Goal: Check status: Check status

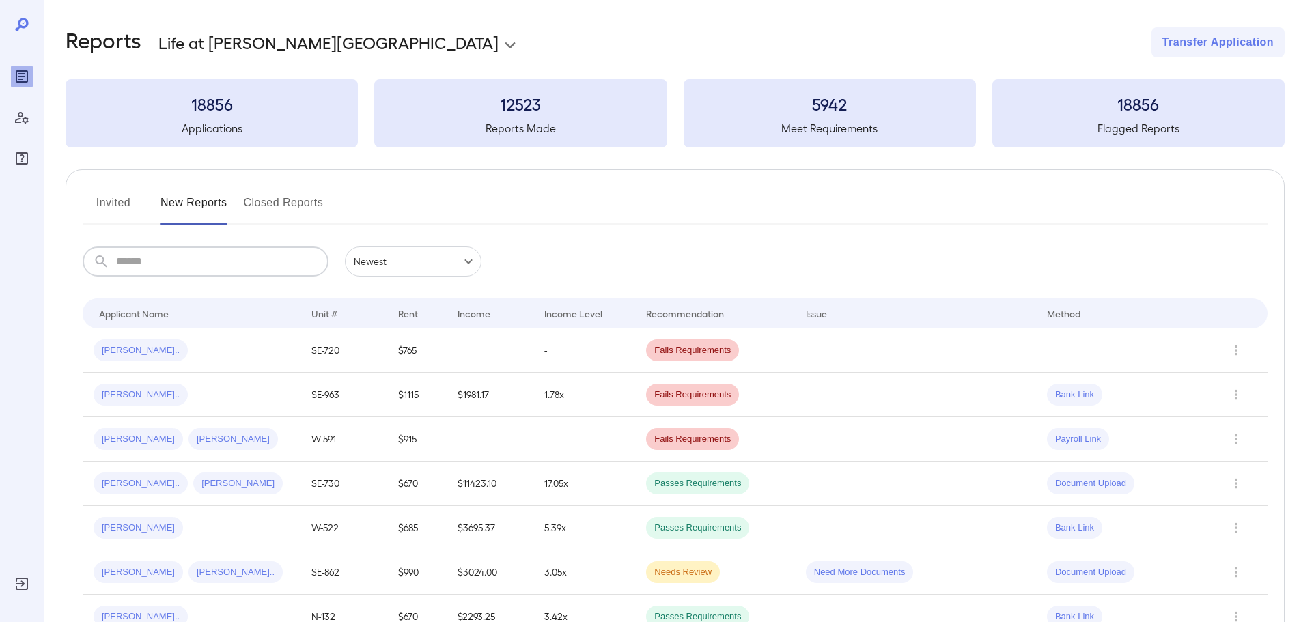
click at [195, 262] on input "text" at bounding box center [222, 262] width 212 height 30
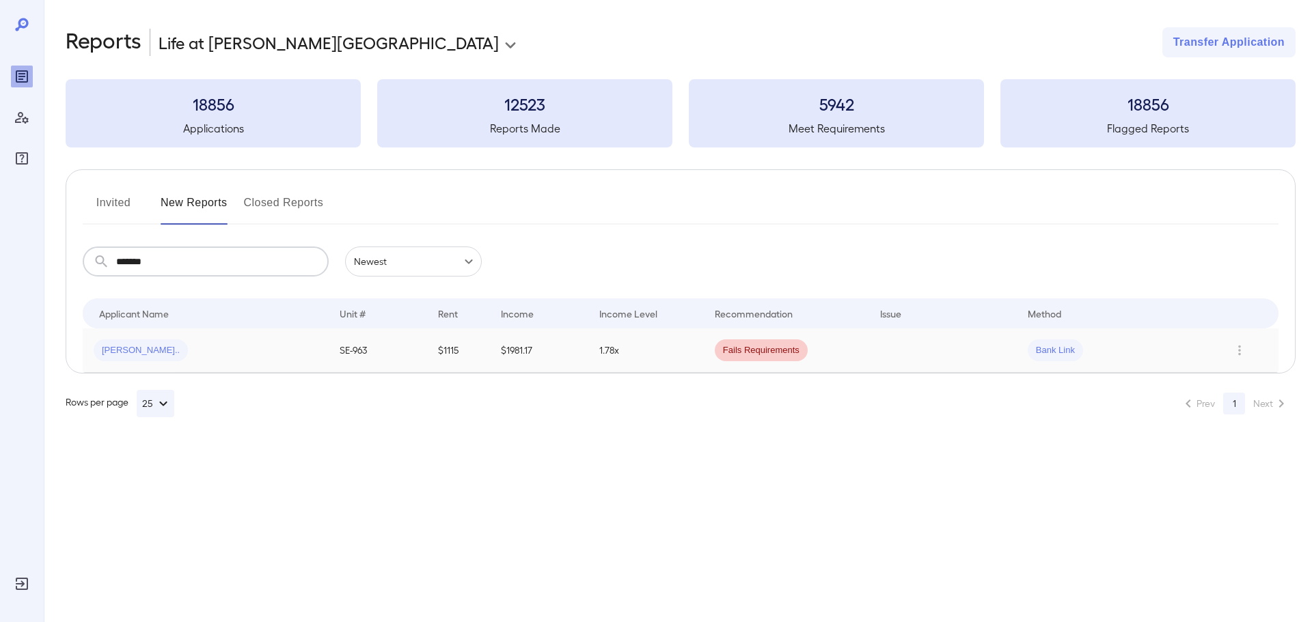
type input "*******"
click at [191, 358] on div "[PERSON_NAME].." at bounding box center [206, 351] width 224 height 22
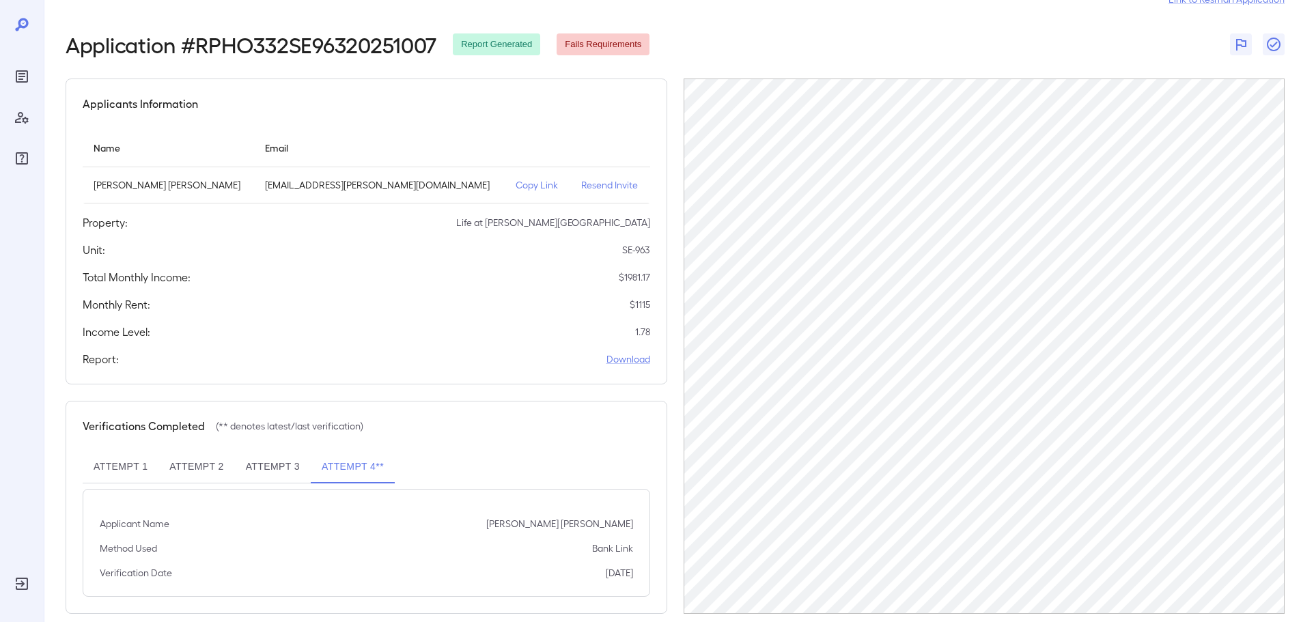
scroll to position [64, 0]
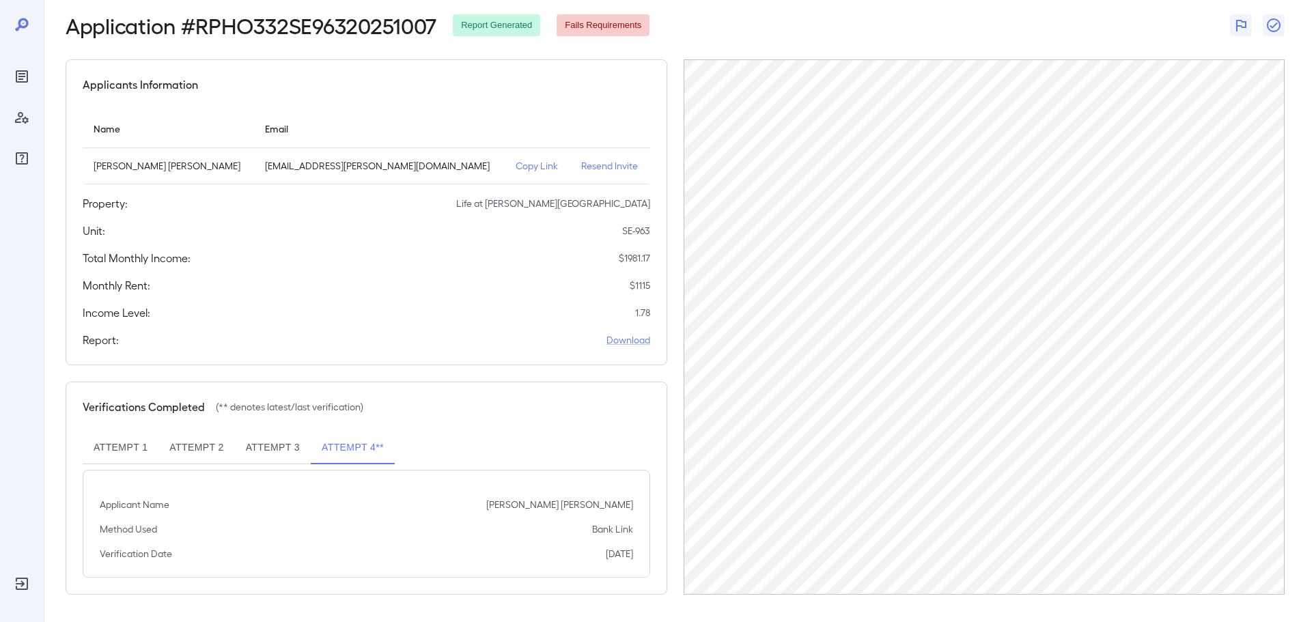
click at [266, 452] on button "Attempt 3" at bounding box center [273, 448] width 76 height 33
click at [189, 448] on button "Attempt 2" at bounding box center [196, 448] width 76 height 33
click at [107, 454] on button "Attempt 1" at bounding box center [121, 448] width 76 height 33
click at [198, 448] on button "Attempt 2" at bounding box center [196, 448] width 76 height 33
